Goal: Task Accomplishment & Management: Complete application form

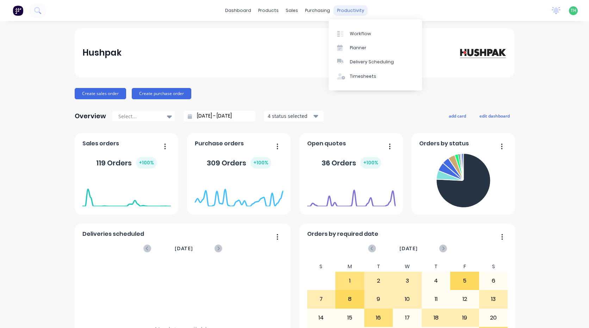
click at [349, 7] on div "productivity" at bounding box center [351, 10] width 34 height 11
click at [370, 78] on div "Timesheets" at bounding box center [363, 76] width 26 height 6
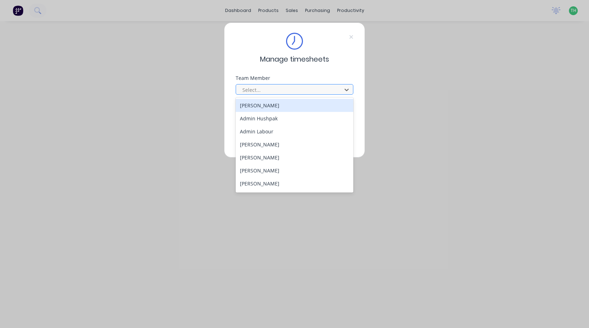
click at [296, 94] on div "Select..." at bounding box center [290, 90] width 101 height 11
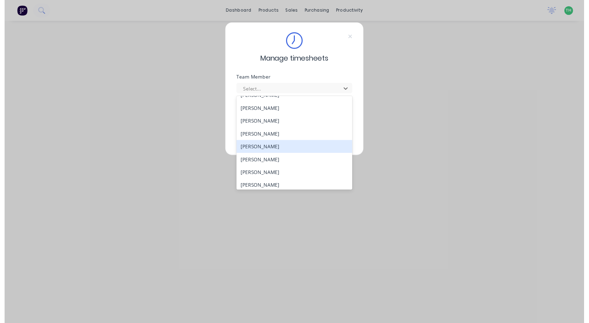
scroll to position [377, 0]
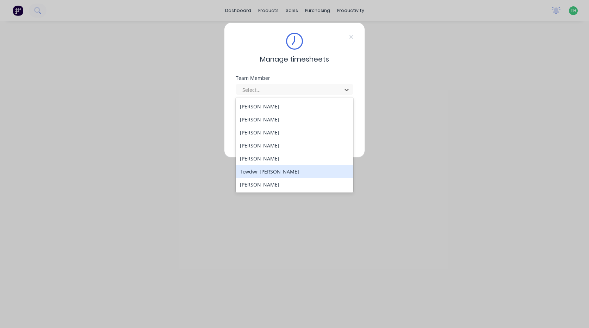
click at [280, 170] on div "Tewdwr [PERSON_NAME]" at bounding box center [295, 171] width 118 height 13
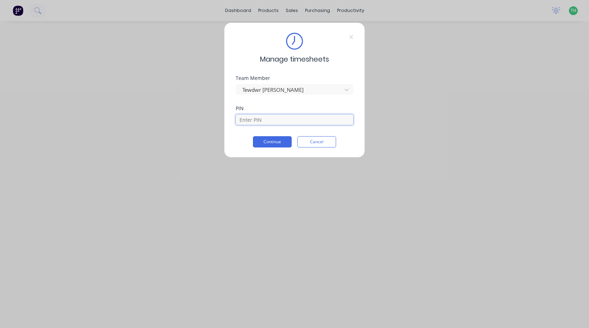
click at [276, 117] on input at bounding box center [295, 120] width 118 height 11
type input "2711"
click at [270, 141] on button "Continue" at bounding box center [272, 141] width 39 height 11
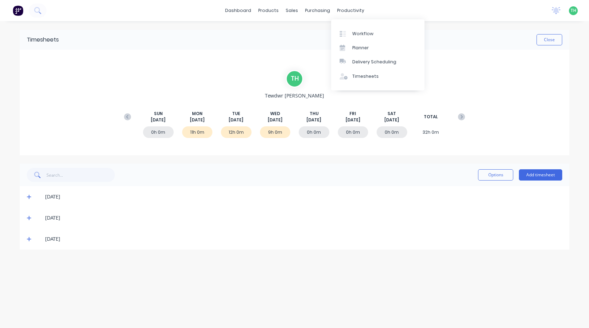
click at [345, 1] on div "dashboard products sales purchasing productivity dashboard products Product Cat…" at bounding box center [294, 10] width 589 height 21
click at [358, 31] on div "Workflow" at bounding box center [362, 34] width 21 height 6
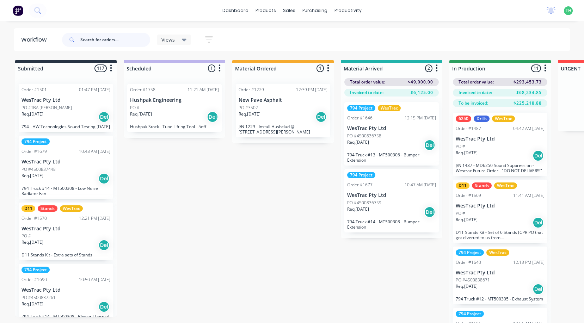
click at [116, 38] on input "text" at bounding box center [115, 40] width 70 height 14
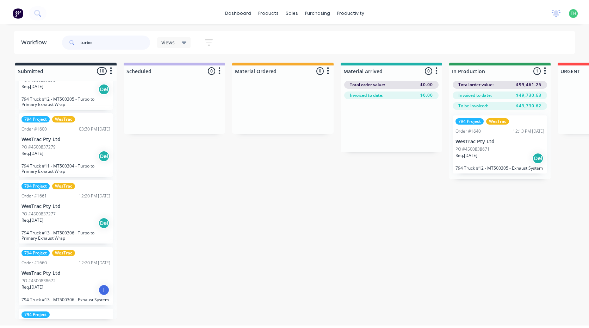
scroll to position [176, 0]
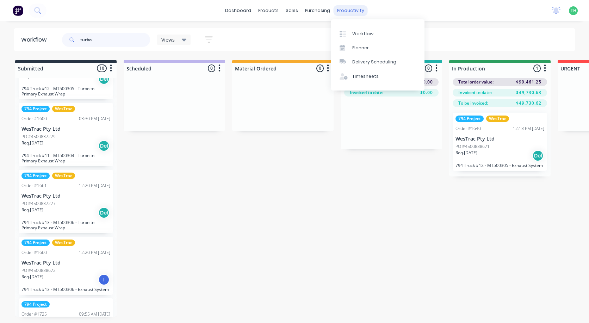
type input "turbo"
click at [349, 12] on div "productivity" at bounding box center [351, 10] width 34 height 11
click at [355, 76] on div "Timesheets" at bounding box center [365, 76] width 26 height 6
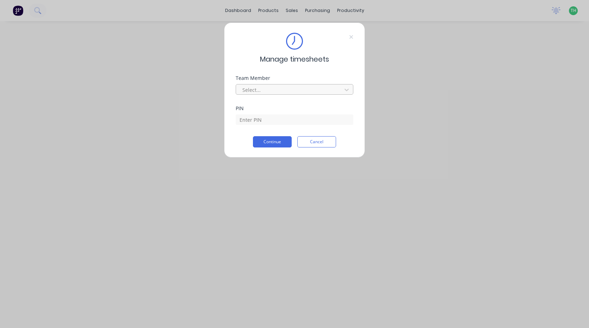
click at [272, 89] on div at bounding box center [290, 90] width 97 height 9
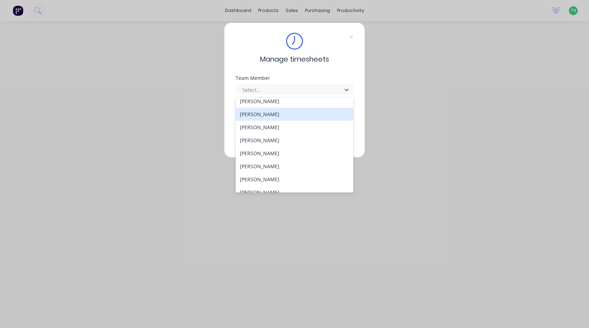
scroll to position [377, 0]
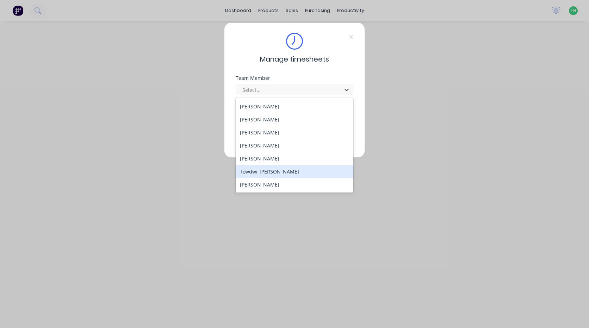
click at [272, 172] on div "Tewdwr [PERSON_NAME]" at bounding box center [295, 171] width 118 height 13
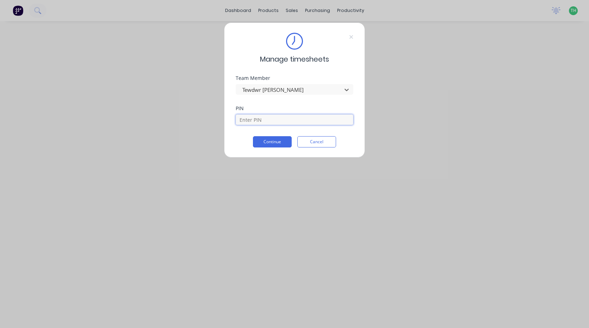
click at [268, 121] on input at bounding box center [295, 120] width 118 height 11
type input "2711"
click at [264, 139] on button "Continue" at bounding box center [272, 141] width 39 height 11
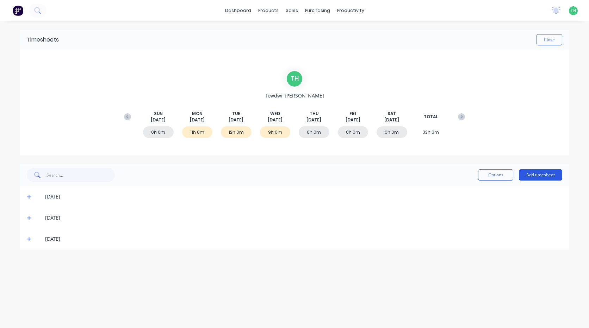
click at [550, 172] on button "Add timesheet" at bounding box center [540, 175] width 43 height 11
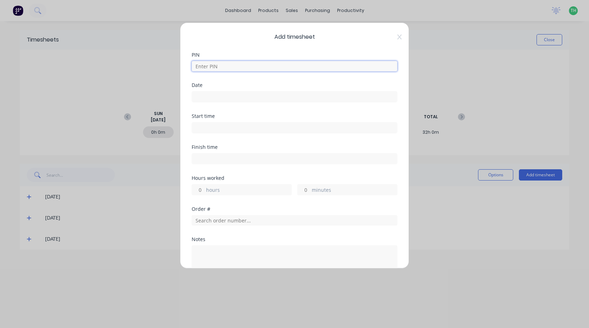
click at [225, 67] on input at bounding box center [295, 66] width 206 height 11
type input "2711"
type input "[DATE]"
type input "08:00 AM"
type input "02:30 PM"
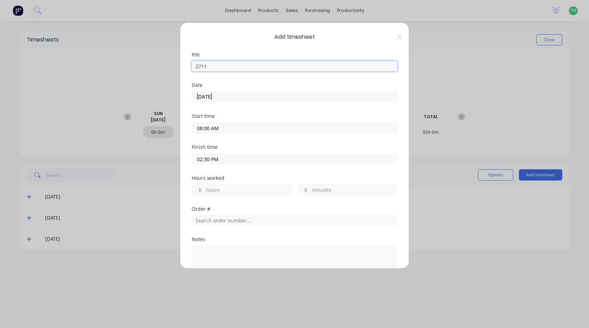
type input "6"
type input "30"
click at [238, 101] on input "[DATE]" at bounding box center [294, 97] width 205 height 11
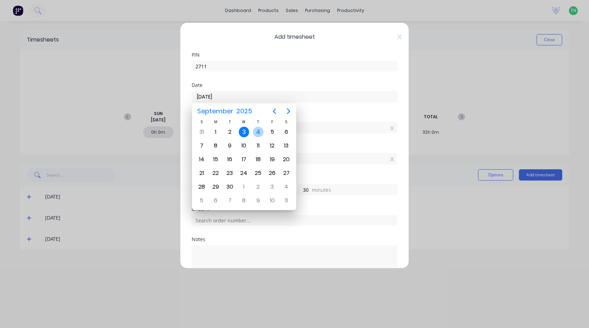
click at [259, 135] on div "4" at bounding box center [258, 132] width 11 height 11
type input "[DATE]"
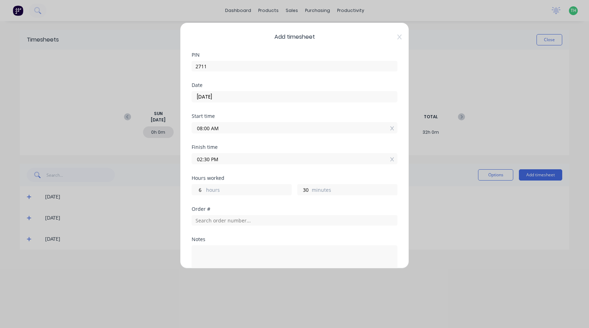
click at [223, 129] on input "08:00 AM" at bounding box center [294, 128] width 205 height 11
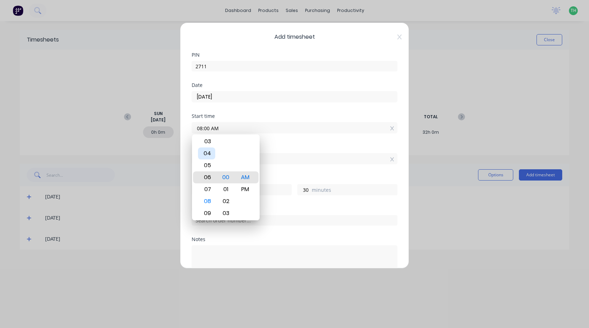
type input "06:00 AM"
type input "8"
click at [210, 156] on div "04" at bounding box center [206, 154] width 17 height 12
type input "04:00 AM"
type input "10"
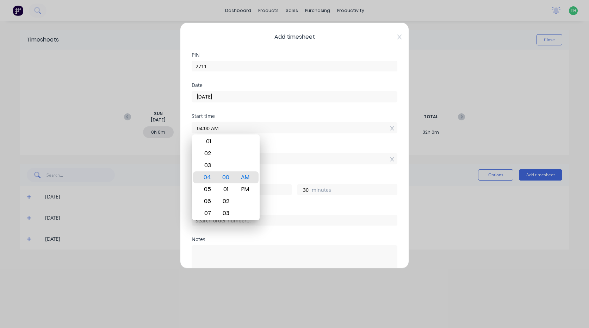
click at [287, 140] on div "Start time 04:00 AM" at bounding box center [295, 129] width 206 height 31
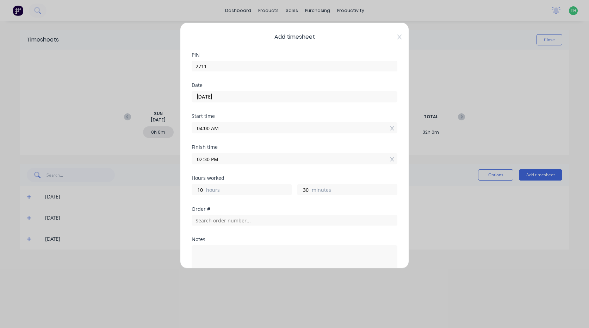
click at [208, 159] on input "02:30 PM" at bounding box center [294, 159] width 205 height 11
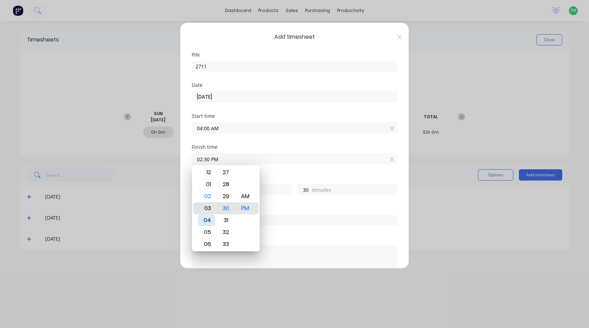
type input "03:30 PM"
type input "11"
click at [209, 232] on div "05" at bounding box center [206, 233] width 17 height 12
type input "05:30 PM"
type input "13"
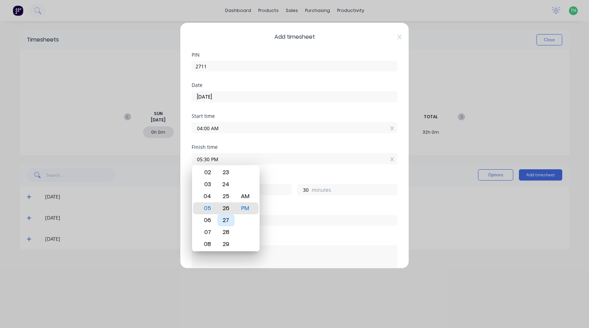
type input "05:26 PM"
type input "26"
type input "05:22 PM"
type input "22"
type input "05:18 PM"
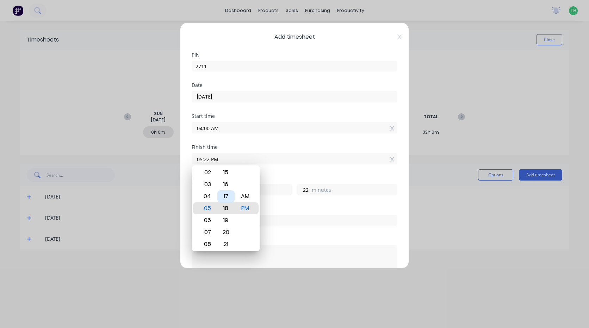
type input "18"
type input "05:13 PM"
type input "13"
type input "05:09 PM"
type input "9"
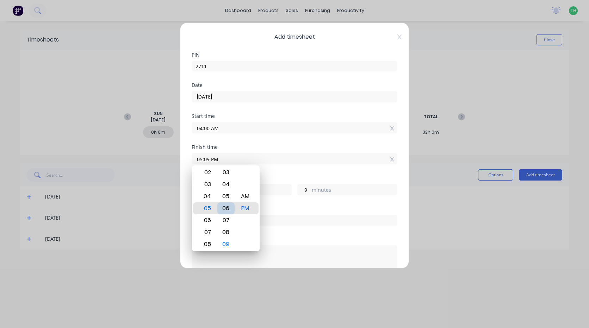
type input "05:05 PM"
type input "5"
type input "05:01 PM"
type input "1"
type input "05:00 PM"
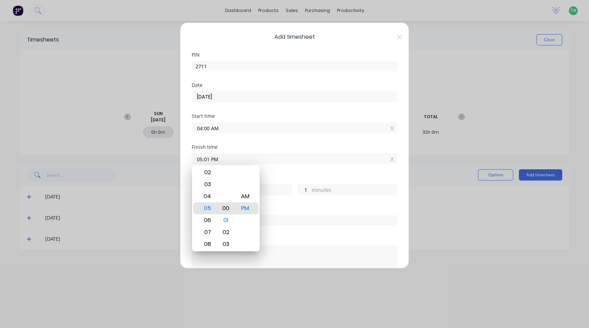
type input "0"
click at [252, 198] on div "AM" at bounding box center [245, 197] width 17 height 12
type input "05:00 AM"
type input "1"
click at [268, 172] on div "Finish time 05:00 AM" at bounding box center [295, 160] width 206 height 31
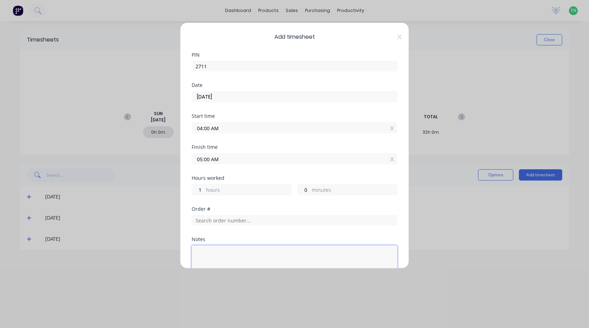
click at [246, 253] on textarea at bounding box center [295, 264] width 206 height 37
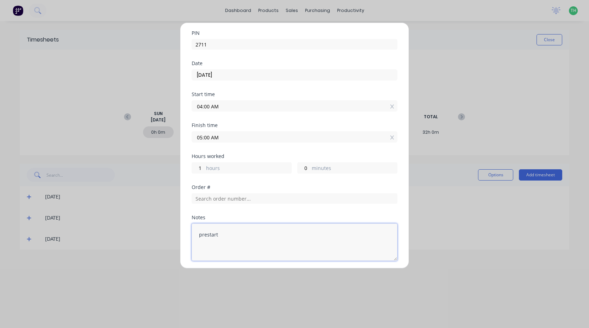
scroll to position [77, 0]
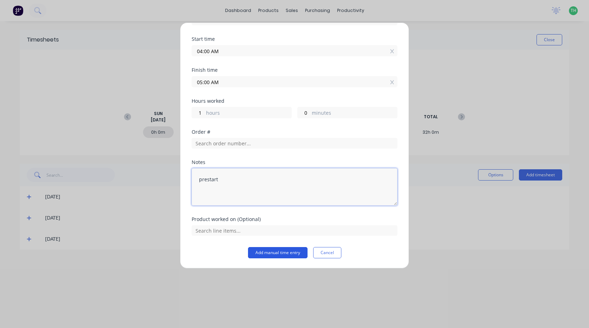
type textarea "prestart"
click at [275, 253] on button "Add manual time entry" at bounding box center [278, 252] width 60 height 11
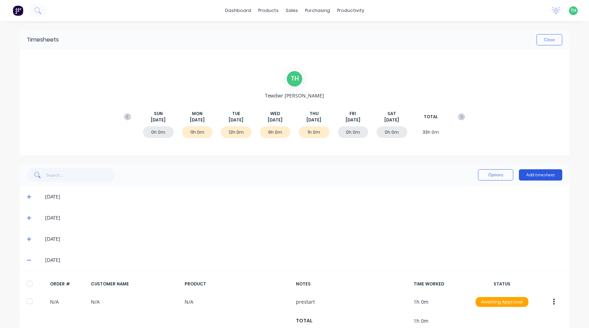
click at [535, 177] on button "Add timesheet" at bounding box center [540, 175] width 43 height 11
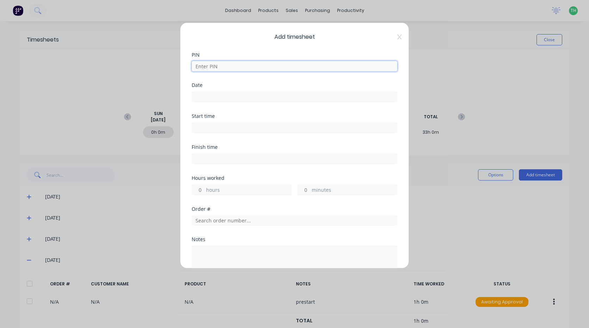
click at [208, 66] on input at bounding box center [295, 66] width 206 height 11
type input "2711"
type input "[DATE]"
type input "04:00 AM"
type input "05:00 AM"
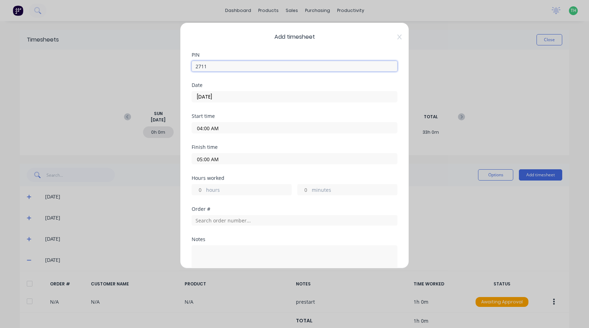
type input "1"
type input "0"
click at [227, 98] on input "[DATE]" at bounding box center [294, 97] width 205 height 11
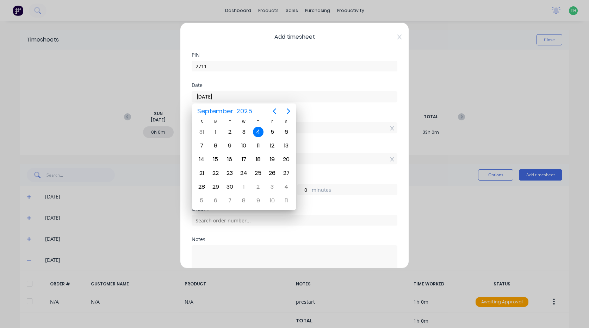
click at [263, 133] on div "4" at bounding box center [258, 132] width 11 height 11
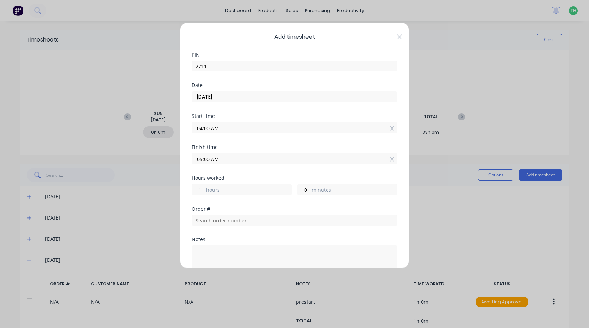
click at [226, 129] on input "04:00 AM" at bounding box center [294, 128] width 205 height 11
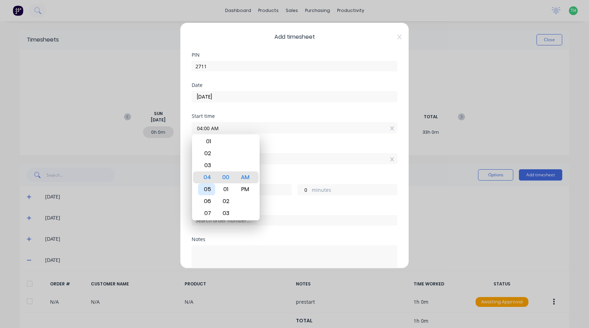
drag, startPoint x: 207, startPoint y: 190, endPoint x: 254, endPoint y: 171, distance: 51.4
click at [207, 190] on div "05" at bounding box center [206, 190] width 17 height 12
type input "05:00 AM"
type input "0"
click at [298, 141] on div "Start time 05:00 AM" at bounding box center [295, 129] width 206 height 31
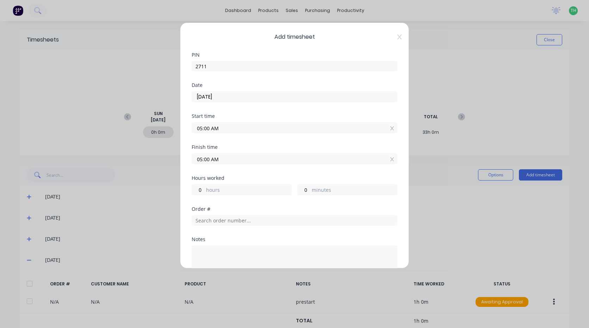
click at [223, 161] on input "05:00 AM" at bounding box center [294, 159] width 205 height 11
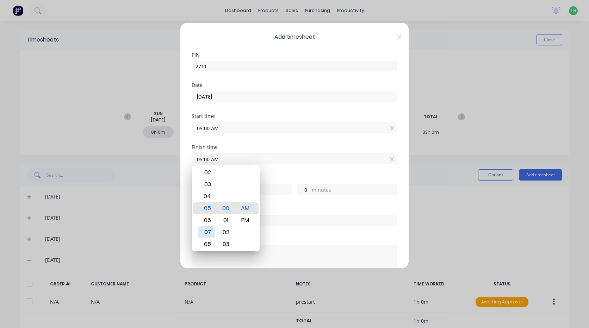
click at [211, 233] on div "07" at bounding box center [206, 233] width 17 height 12
type input "07:00 AM"
type input "2"
click at [267, 170] on div "Finish time 07:00 AM" at bounding box center [295, 160] width 206 height 31
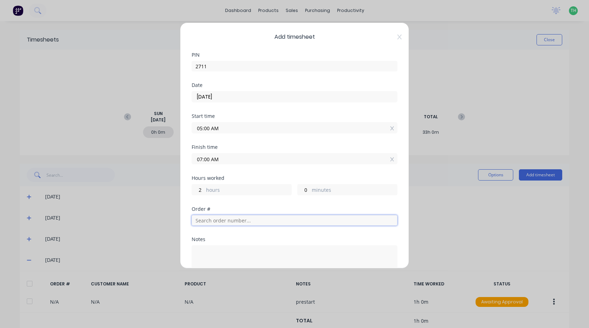
click at [248, 222] on input "text" at bounding box center [295, 220] width 206 height 11
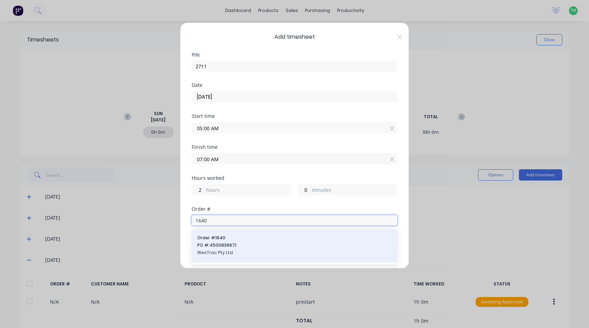
type input "1640"
click at [236, 243] on span "PO #: 4500838671" at bounding box center [294, 245] width 195 height 6
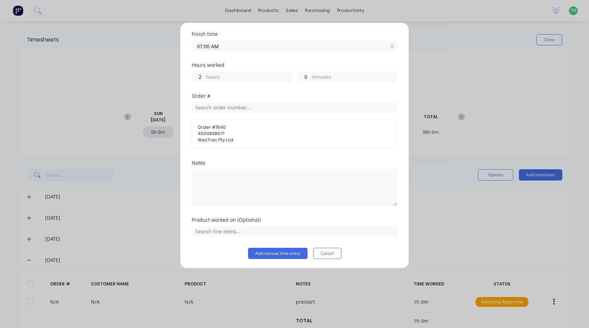
scroll to position [114, 0]
click at [258, 233] on input "text" at bounding box center [295, 231] width 206 height 11
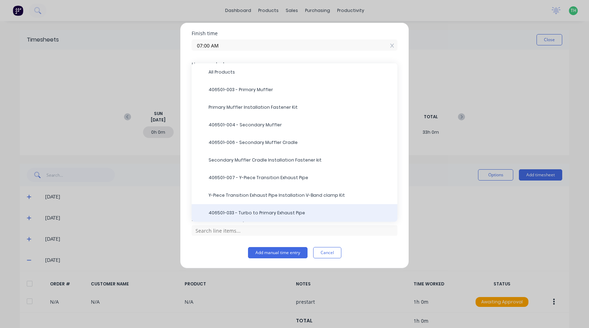
click at [254, 216] on span "406501-033 - Turbo to Primary Exhaust Pipe" at bounding box center [300, 213] width 183 height 6
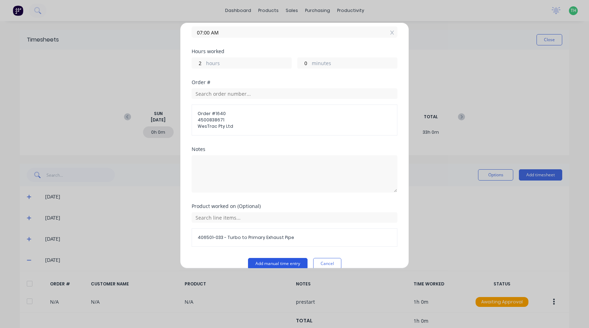
scroll to position [138, 0]
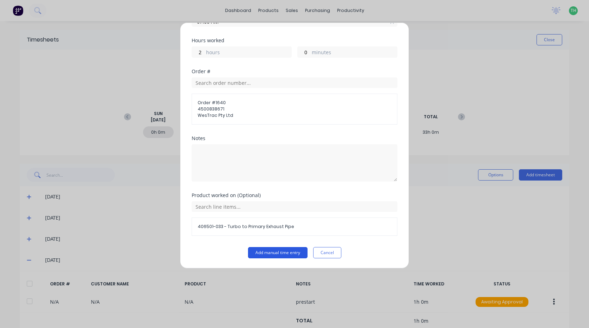
click at [265, 250] on button "Add manual time entry" at bounding box center [278, 252] width 60 height 11
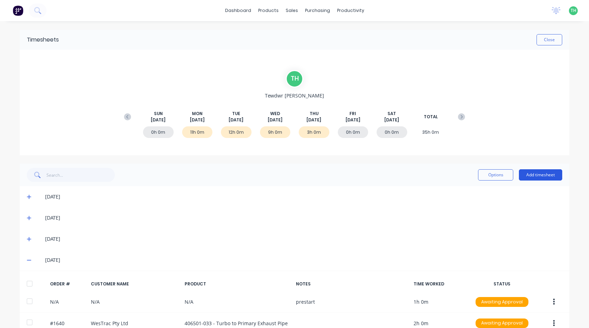
click at [548, 178] on button "Add timesheet" at bounding box center [540, 175] width 43 height 11
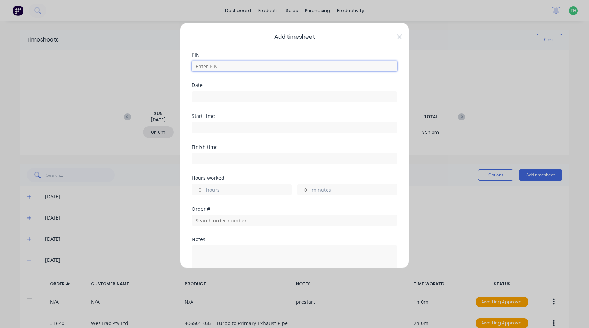
click at [238, 66] on input at bounding box center [295, 66] width 206 height 11
type input "2711"
type input "[DATE]"
type input "05:00 AM"
type input "07:00 AM"
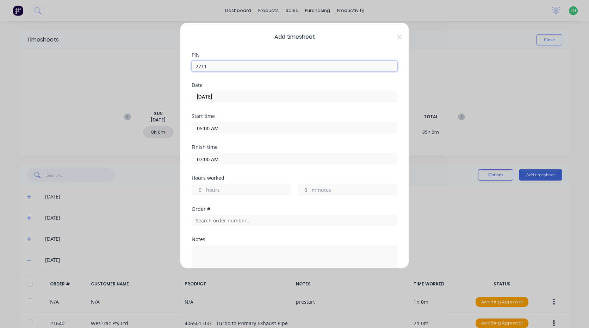
type input "2"
type input "0"
click at [238, 99] on input "[DATE]" at bounding box center [294, 97] width 205 height 11
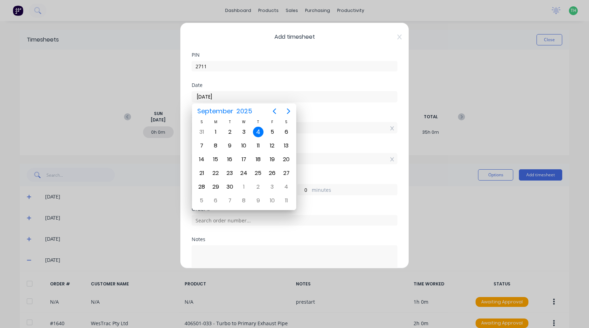
click at [260, 133] on div "4" at bounding box center [258, 132] width 11 height 11
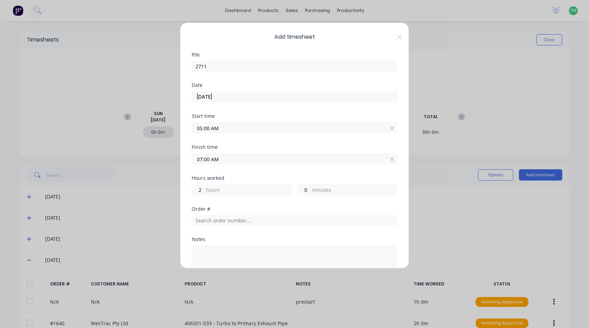
click at [221, 128] on input "05:00 AM" at bounding box center [294, 128] width 205 height 11
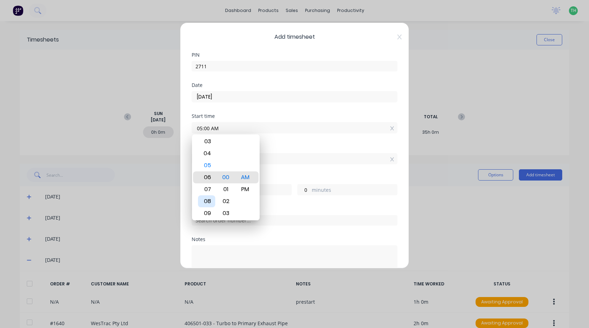
click at [211, 198] on div "08" at bounding box center [206, 202] width 17 height 12
type input "06:00 AM"
type input "1"
click at [287, 161] on input "07:00 AM" at bounding box center [294, 159] width 205 height 11
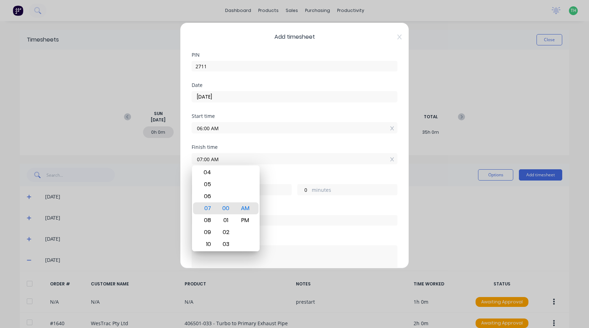
click at [216, 130] on input "06:00 AM" at bounding box center [294, 128] width 205 height 11
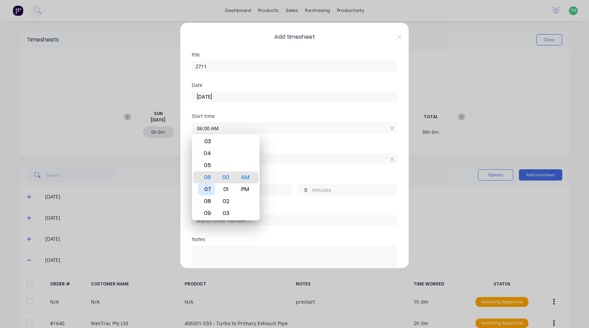
click at [208, 187] on div "07" at bounding box center [206, 190] width 17 height 12
type input "07:00 AM"
type input "0"
drag, startPoint x: 310, startPoint y: 167, endPoint x: 291, endPoint y: 168, distance: 19.1
click at [310, 167] on div "Finish time 07:00 AM" at bounding box center [295, 160] width 206 height 31
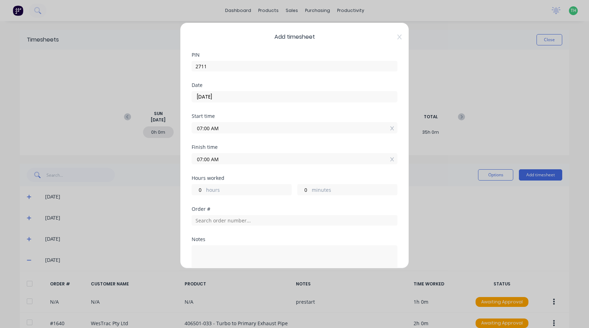
click at [209, 157] on input "07:00 AM" at bounding box center [294, 159] width 205 height 11
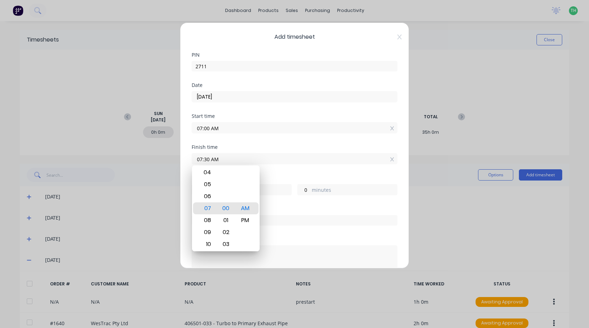
type input "07:30 AM"
type input "30"
click at [290, 168] on div "Finish time 07:30 AM" at bounding box center [295, 160] width 206 height 31
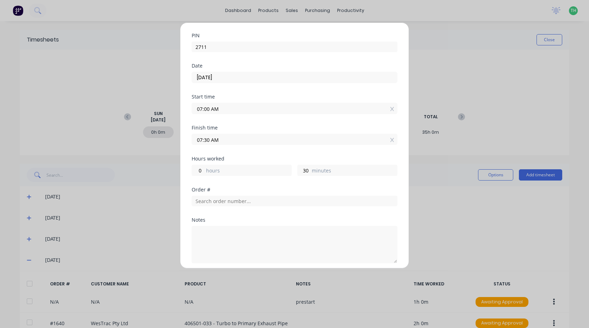
scroll to position [35, 0]
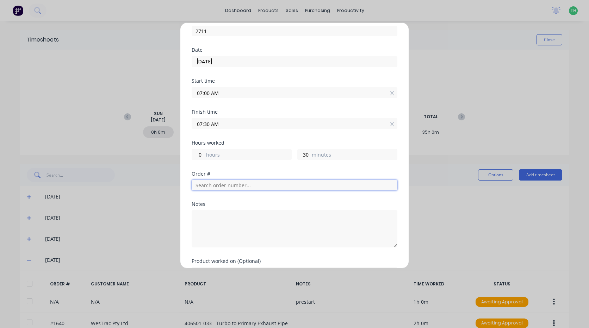
click at [233, 185] on input "text" at bounding box center [295, 185] width 206 height 11
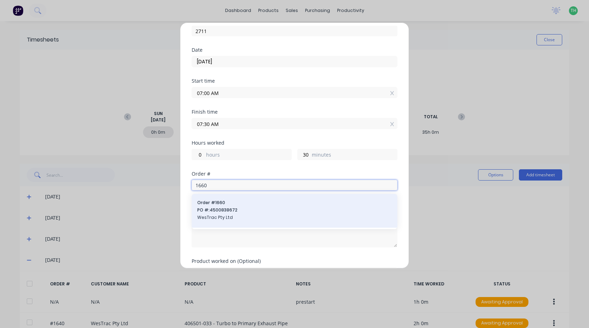
type input "1660"
click at [227, 208] on span "PO #: 4500838672" at bounding box center [294, 210] width 195 height 6
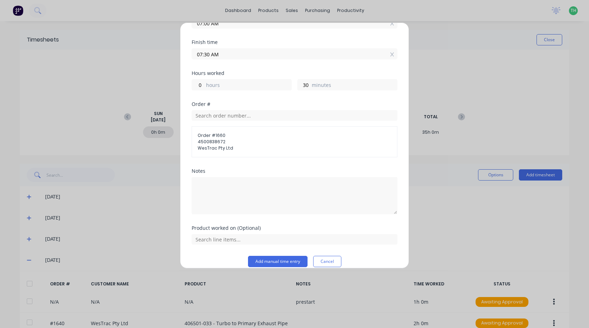
scroll to position [106, 0]
click at [249, 243] on input "text" at bounding box center [295, 239] width 206 height 11
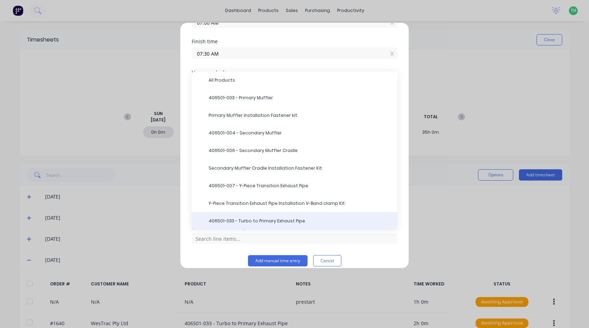
click at [249, 223] on span "406501-033 - Turbo to Primary Exhaust Pipe" at bounding box center [300, 221] width 183 height 6
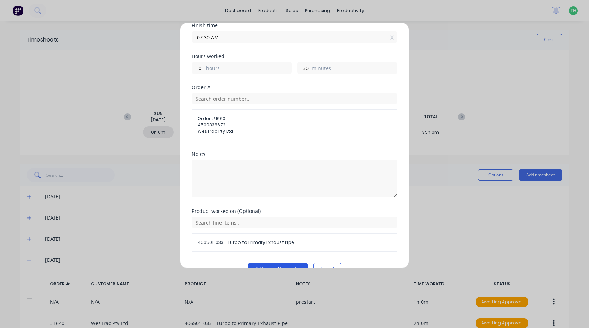
scroll to position [138, 0]
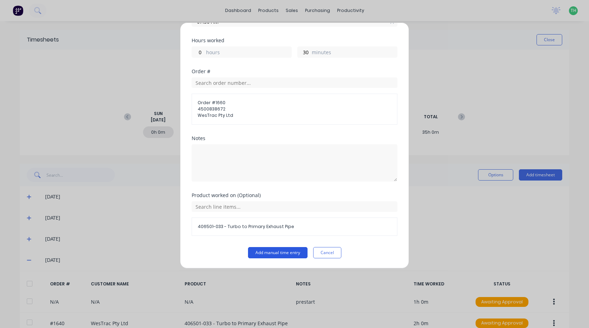
click at [266, 252] on button "Add manual time entry" at bounding box center [278, 252] width 60 height 11
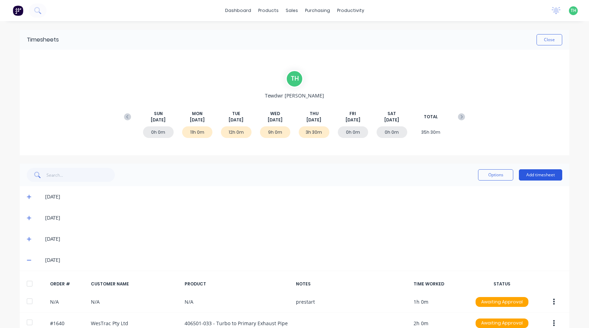
click at [540, 173] on button "Add timesheet" at bounding box center [540, 175] width 43 height 11
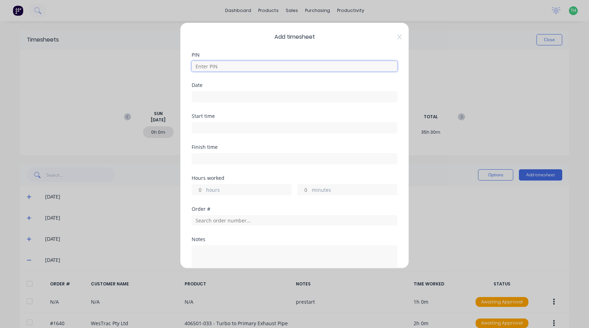
click at [261, 66] on input at bounding box center [295, 66] width 206 height 11
type input "2711"
type input "[DATE]"
type input "07:00 AM"
type input "07:30 AM"
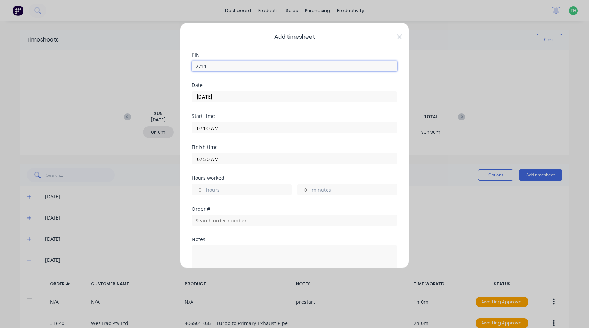
type input "0"
type input "30"
click at [221, 95] on input "[DATE]" at bounding box center [294, 97] width 205 height 11
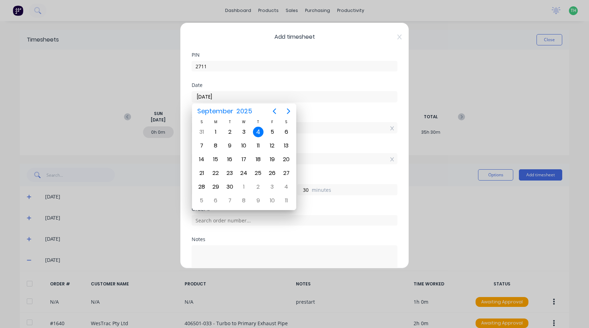
click at [258, 131] on div "4" at bounding box center [258, 132] width 11 height 11
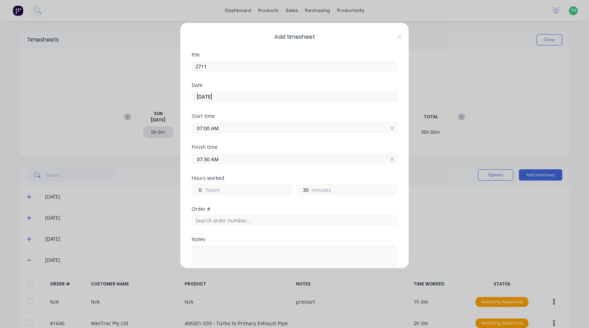
click at [225, 128] on input "07:00 AM" at bounding box center [294, 128] width 205 height 11
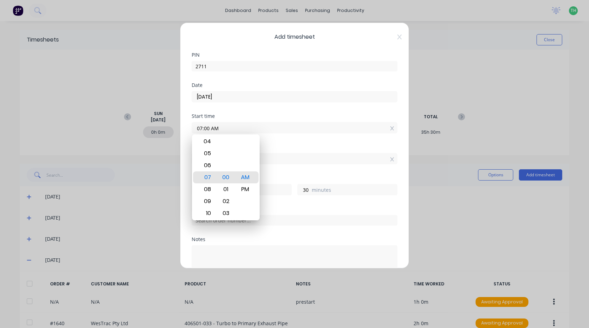
click at [211, 130] on input "07:00 AM" at bounding box center [294, 128] width 205 height 11
type input "07:30 AM"
click at [276, 146] on div "Finish time" at bounding box center [295, 147] width 206 height 5
type input "0"
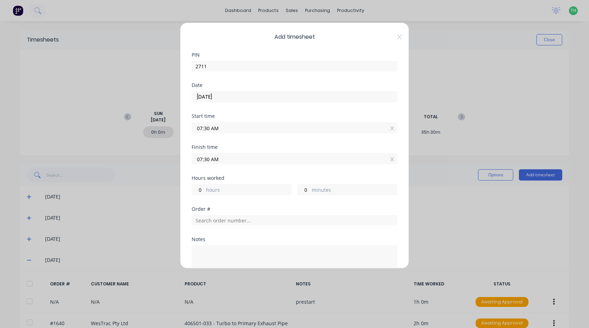
click at [208, 158] on input "07:30 AM" at bounding box center [294, 159] width 205 height 11
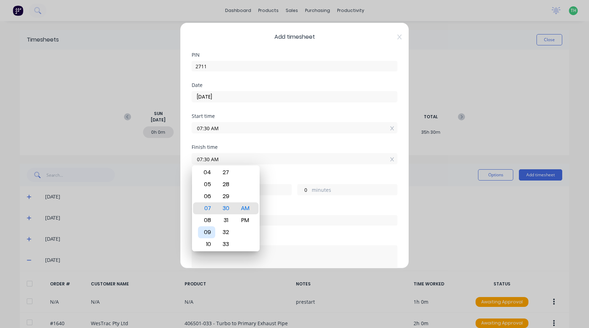
click at [208, 233] on div "09" at bounding box center [206, 233] width 17 height 12
type input "09:30 AM"
type input "2"
click at [283, 170] on div "Finish time 09:30 AM" at bounding box center [295, 160] width 206 height 31
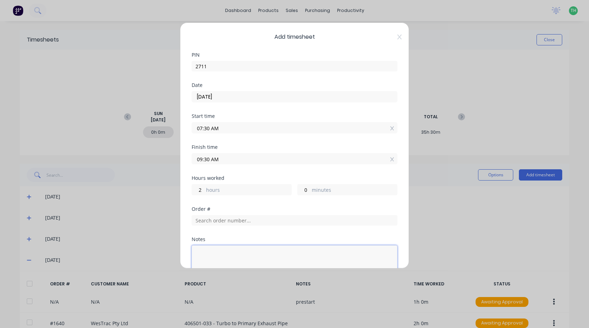
click at [248, 246] on textarea at bounding box center [295, 264] width 206 height 37
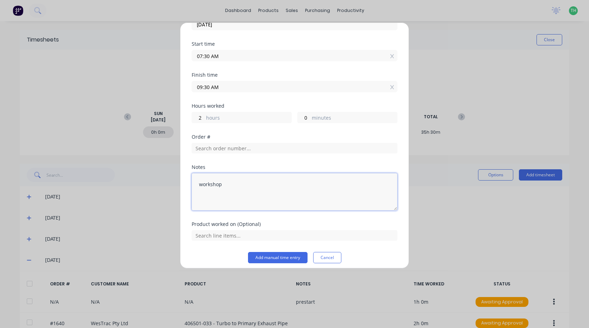
scroll to position [77, 0]
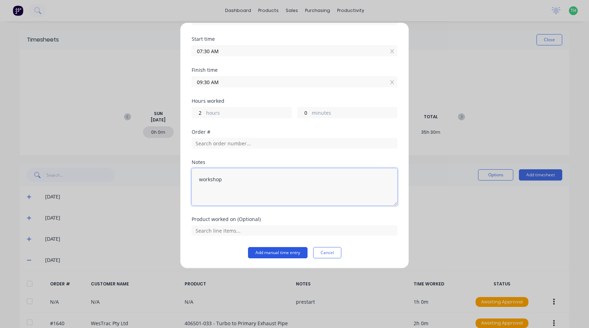
type textarea "workshop"
click at [273, 252] on button "Add manual time entry" at bounding box center [278, 252] width 60 height 11
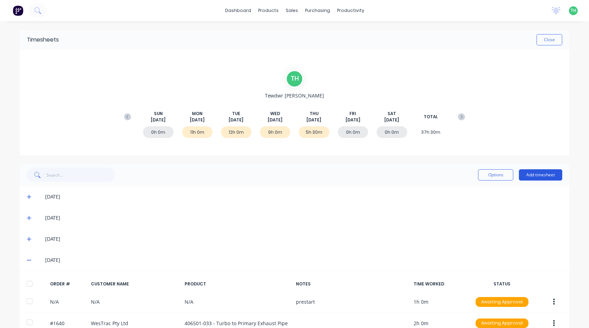
click at [543, 174] on button "Add timesheet" at bounding box center [540, 175] width 43 height 11
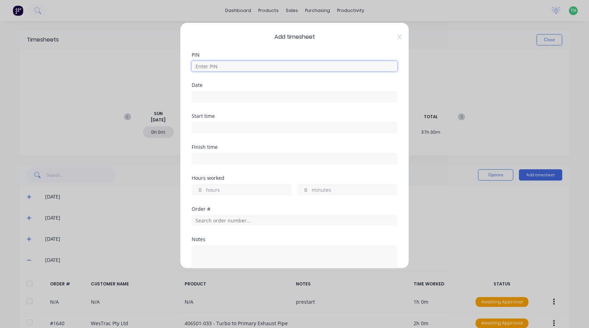
click at [260, 67] on input at bounding box center [295, 66] width 206 height 11
type input "2711"
type input "[DATE]"
type input "07:30 AM"
type input "09:30 AM"
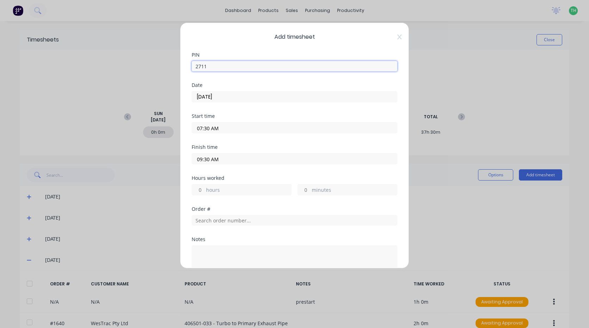
type input "2"
type input "0"
click at [240, 99] on input "[DATE]" at bounding box center [294, 97] width 205 height 11
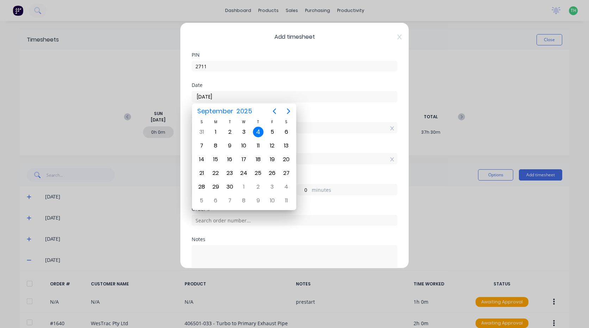
click at [255, 128] on div "4" at bounding box center [258, 132] width 11 height 11
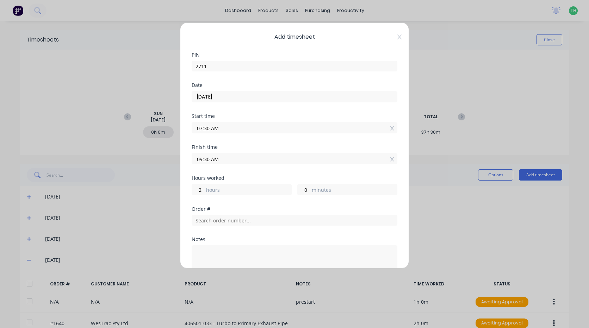
click at [219, 128] on input "07:30 AM" at bounding box center [294, 128] width 205 height 11
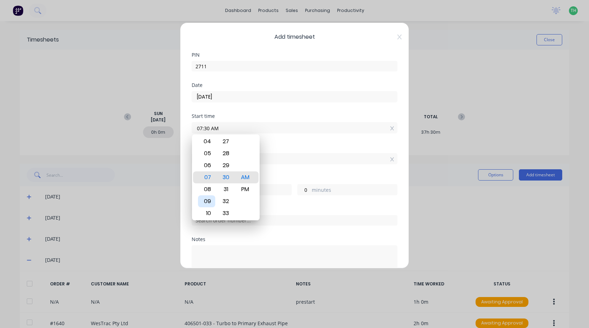
click at [212, 202] on div "09" at bounding box center [206, 202] width 17 height 12
type input "09:30 AM"
type input "0"
click at [271, 146] on div "Finish time" at bounding box center [295, 147] width 206 height 5
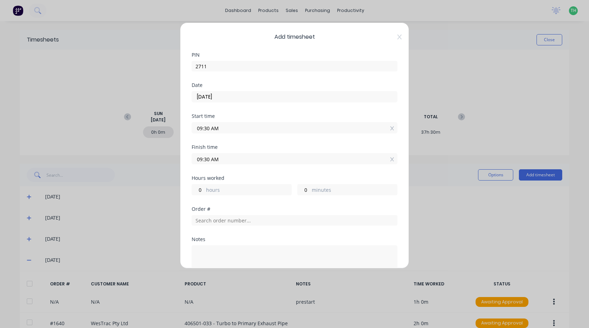
click at [228, 159] on input "09:30 AM" at bounding box center [294, 159] width 205 height 11
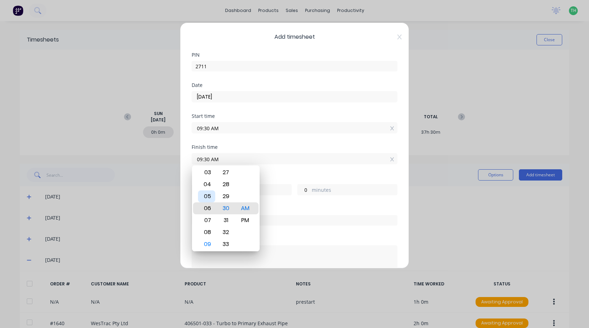
type input "06:30 AM"
type input "21"
type input "04:30 AM"
type input "19"
click at [210, 187] on div "02" at bounding box center [206, 185] width 17 height 12
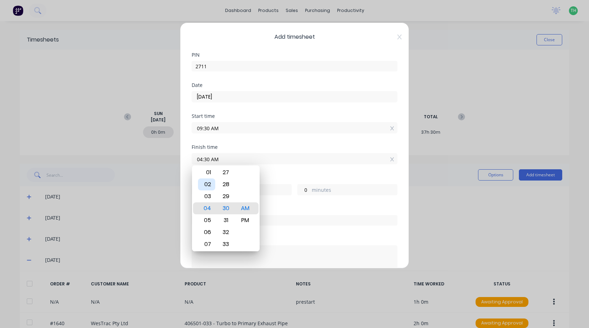
type input "02:30 AM"
type input "17"
click at [242, 221] on div "PM" at bounding box center [245, 221] width 17 height 12
type input "02:30 PM"
type input "5"
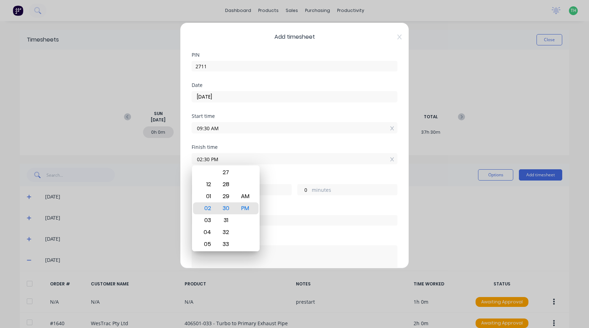
click at [291, 171] on div "Finish time 02:30 PM" at bounding box center [295, 160] width 206 height 31
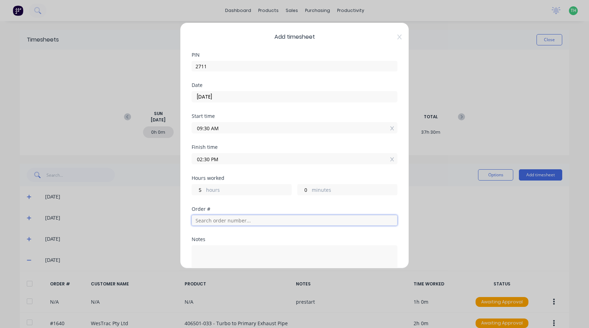
click at [242, 221] on input "text" at bounding box center [295, 220] width 206 height 11
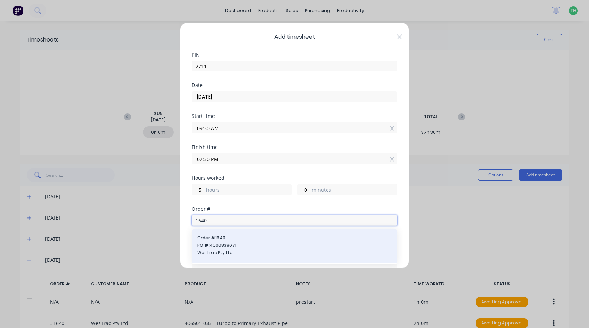
type input "1640"
click at [242, 249] on div "Order # 1640 PO #: 4500838671 WesTrac Pty Ltd" at bounding box center [294, 246] width 195 height 23
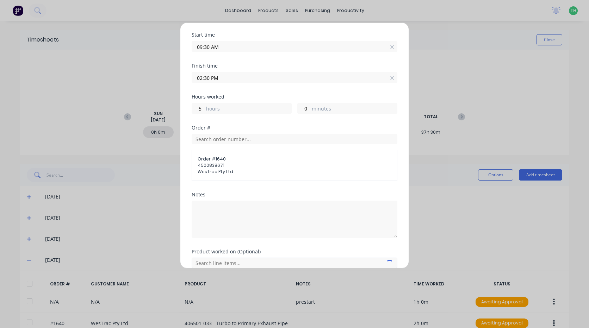
scroll to position [106, 0]
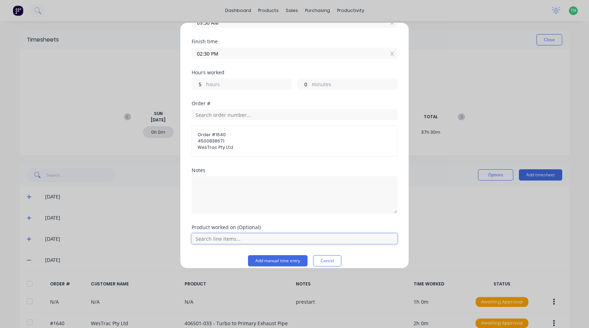
click at [247, 239] on input "text" at bounding box center [295, 239] width 206 height 11
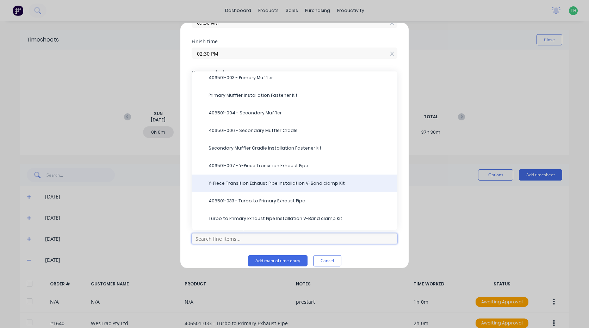
scroll to position [35, 0]
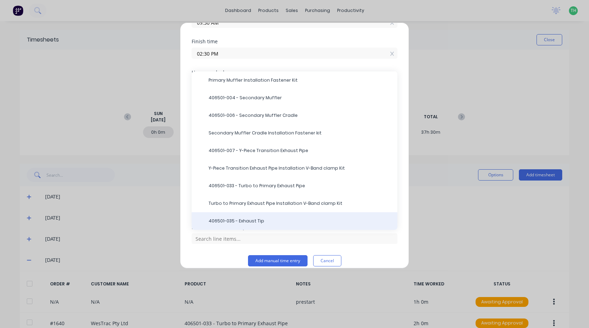
click at [303, 217] on div "406501-035 - Exhaust Tip" at bounding box center [295, 221] width 206 height 18
click at [254, 222] on span "406501-035 - Exhaust Tip" at bounding box center [300, 221] width 183 height 6
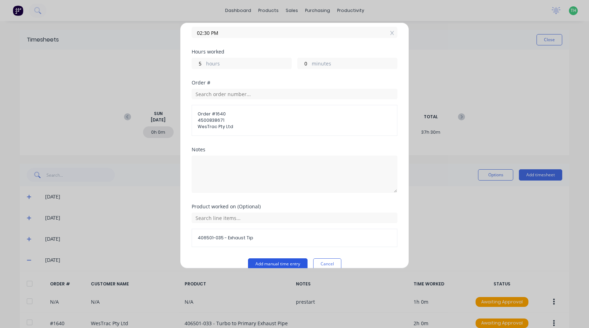
scroll to position [138, 0]
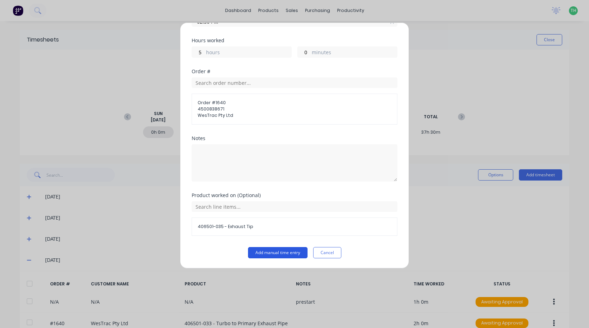
click at [270, 250] on button "Add manual time entry" at bounding box center [278, 252] width 60 height 11
